Goal: Complete application form

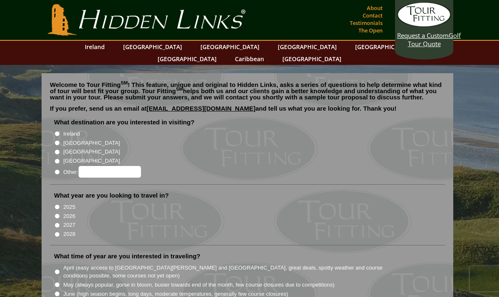
click at [57, 131] on input "Ireland" at bounding box center [57, 133] width 5 height 5
radio input "true"
click at [57, 140] on input "[GEOGRAPHIC_DATA]" at bounding box center [57, 142] width 5 height 5
radio input "true"
click at [58, 213] on input "2026" at bounding box center [57, 215] width 5 height 5
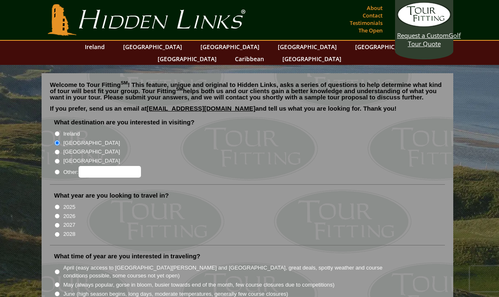
radio input "true"
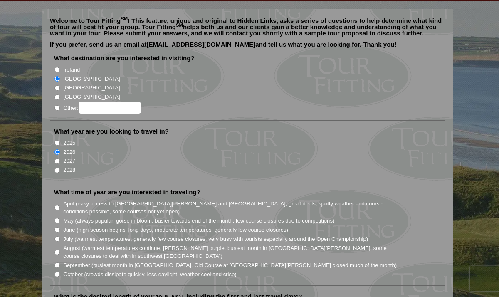
scroll to position [64, 0]
click at [56, 218] on input "May (always popular, gorse in bloom, busier towards end of the month, few cours…" at bounding box center [57, 220] width 5 height 5
radio input "true"
click at [56, 227] on input "June (high season begins, long days, moderate temperatures, generally few cours…" at bounding box center [57, 229] width 5 height 5
radio input "true"
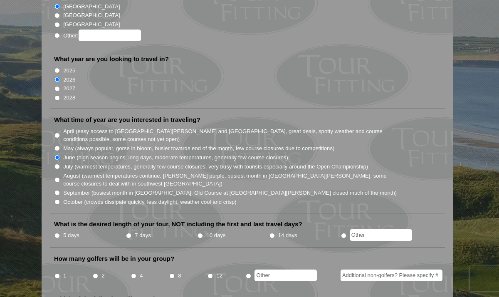
scroll to position [137, 0]
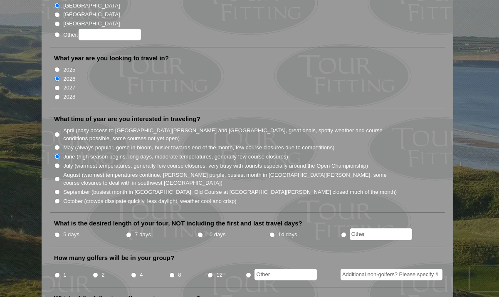
click at [200, 232] on input "10 days" at bounding box center [200, 234] width 5 height 5
radio input "true"
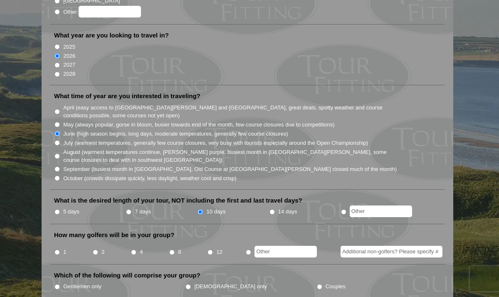
scroll to position [161, 0]
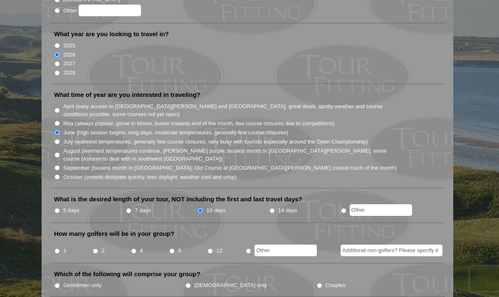
click at [96, 248] on input "2" at bounding box center [95, 250] width 5 height 5
radio input "true"
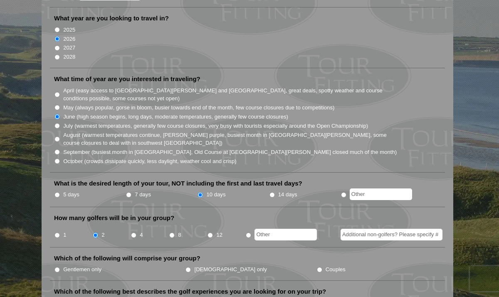
scroll to position [178, 0]
click at [317, 267] on input "Couples" at bounding box center [319, 269] width 5 height 5
radio input "true"
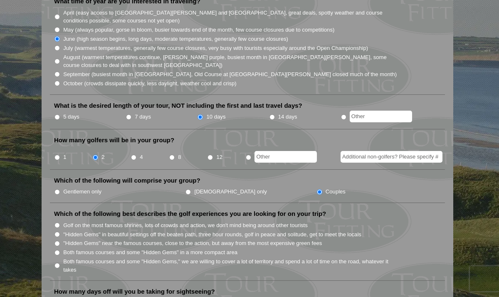
scroll to position [256, 0]
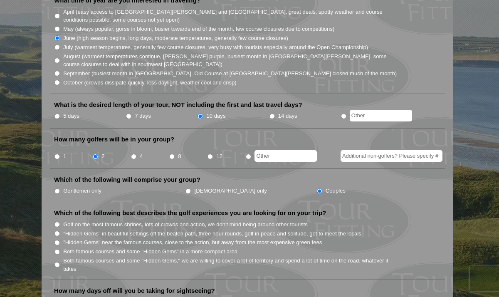
click at [55, 240] on input ""Hidden Gems" near the famous courses, close to the action, but away from the m…" at bounding box center [57, 242] width 5 height 5
radio input "true"
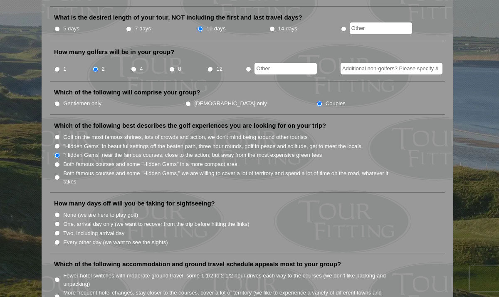
scroll to position [345, 0]
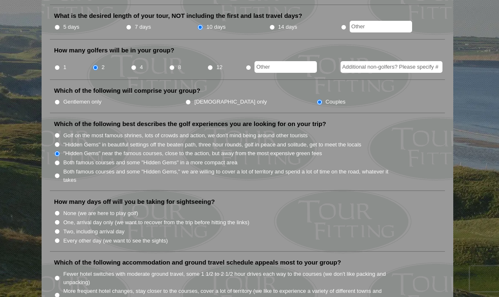
click at [57, 238] on input "Every other day (we want to see the sights)" at bounding box center [57, 240] width 5 height 5
radio input "true"
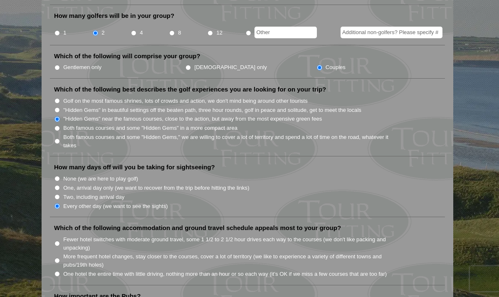
scroll to position [381, 0]
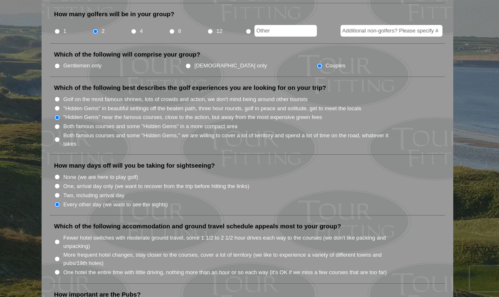
click at [57, 239] on input "Fewer hotel switches with moderate ground travel, some 1 1/2 to 2 1/2 hour driv…" at bounding box center [57, 241] width 5 height 5
radio input "true"
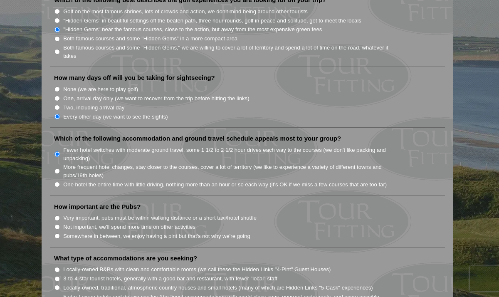
scroll to position [470, 0]
click at [58, 233] on input "Somewhere in between, we enjoy having a pint but that's not why we're going" at bounding box center [57, 235] width 5 height 5
radio input "true"
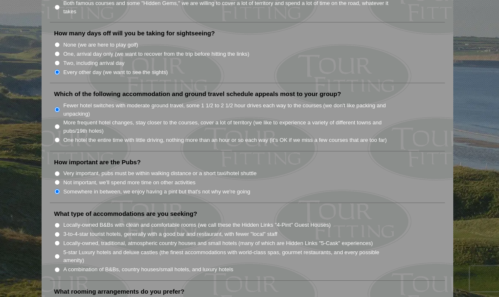
scroll to position [515, 0]
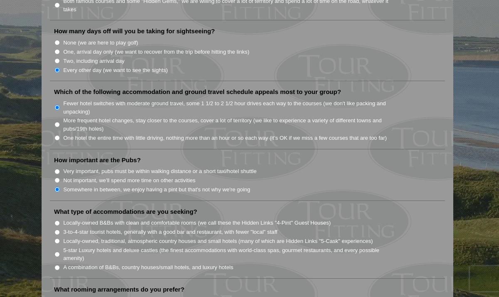
click at [56, 265] on input "A combination of B&Bs, country houses/small hotels, and luxury hotels" at bounding box center [57, 267] width 5 height 5
radio input "true"
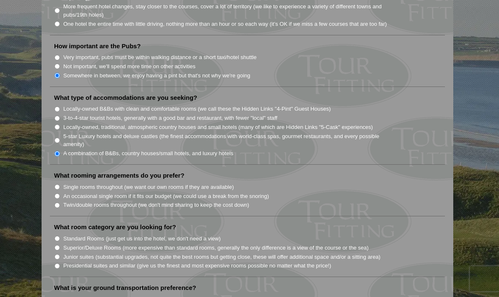
scroll to position [631, 0]
click at [56, 183] on input "Single rooms throughout (we want our own rooms if they are available)" at bounding box center [57, 185] width 5 height 5
radio input "true"
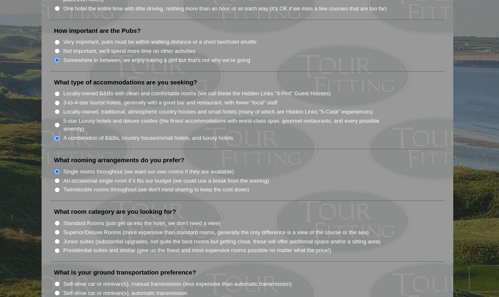
scroll to position [646, 0]
click at [57, 229] on input "Superior/Deluxe Rooms (more expensive than standard rooms, generally the only d…" at bounding box center [57, 231] width 5 height 5
radio input "true"
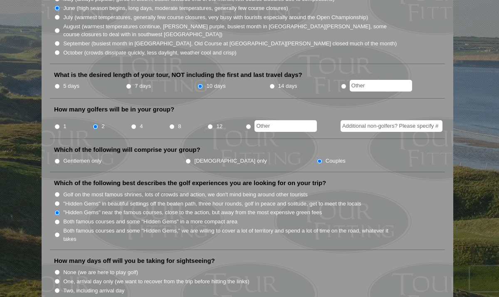
scroll to position [198, 0]
